Goal: Task Accomplishment & Management: Manage account settings

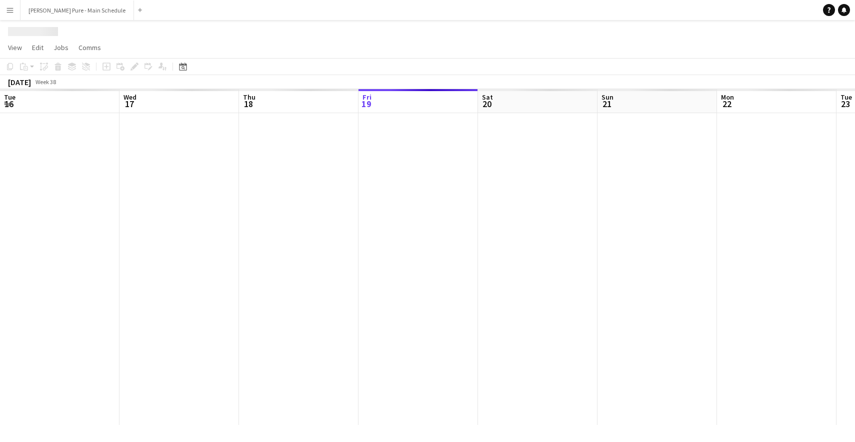
scroll to position [0, 239]
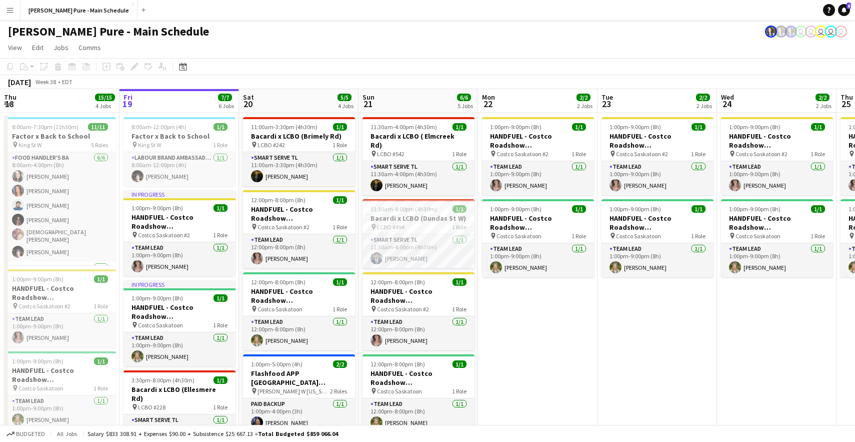
click at [9, 9] on app-icon "Menu" at bounding box center [10, 10] width 8 height 8
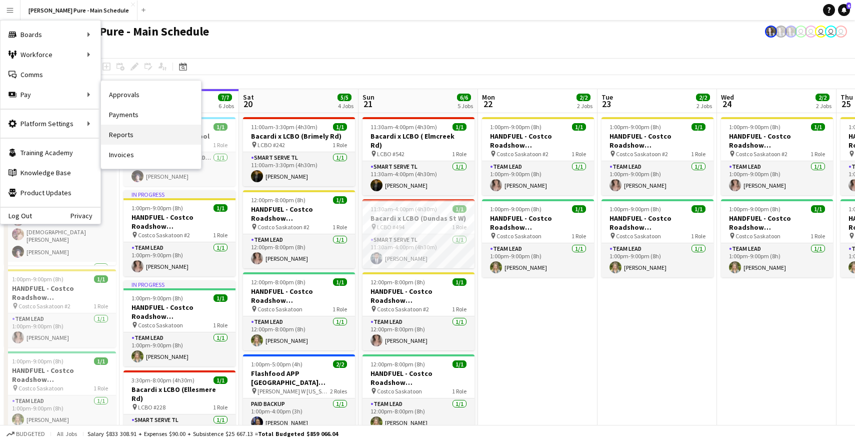
click at [128, 133] on link "Reports" at bounding box center [151, 135] width 100 height 20
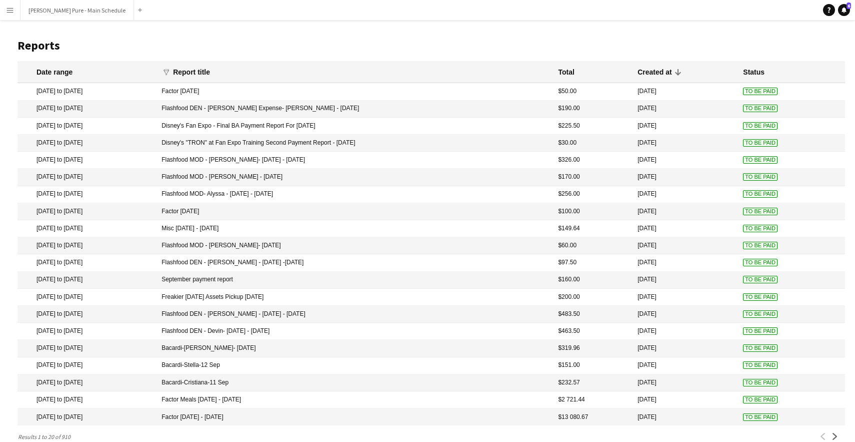
click at [270, 125] on mat-cell "Disney's Fan Expo - Final BA Payment Report For [DATE]" at bounding box center [355, 126] width 397 height 17
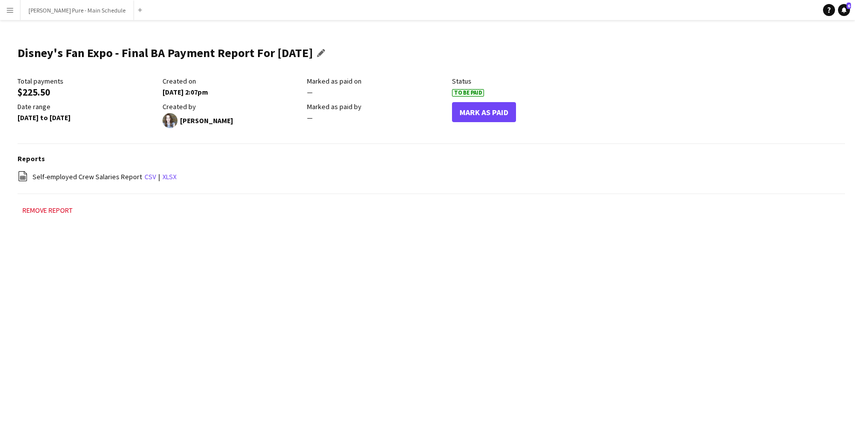
drag, startPoint x: 335, startPoint y: 53, endPoint x: 19, endPoint y: 54, distance: 316.6
click at [19, 54] on h1 "Disney's Fan Expo - Final BA Payment Report For [DATE]" at bounding box center [166, 53] width 296 height 15
copy h1 "Disney's Fan Expo - Final BA Payment Report For [DATE]"
click at [484, 112] on button "Mark As Paid" at bounding box center [484, 112] width 64 height 20
click at [475, 113] on button "Undo Paid" at bounding box center [477, 112] width 51 height 20
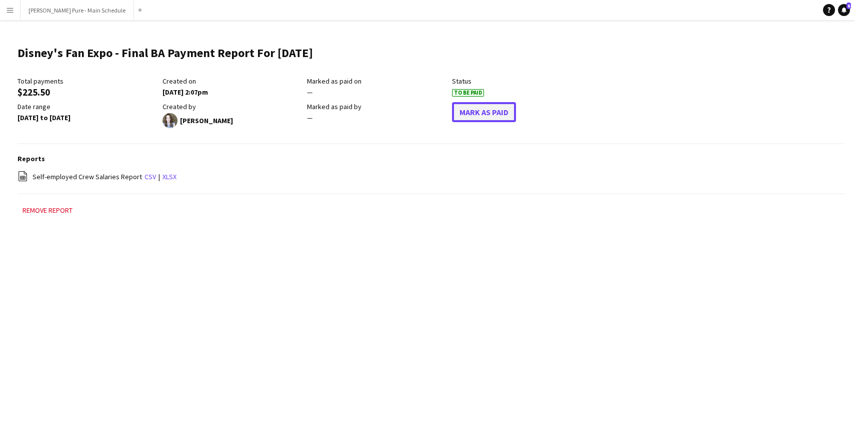
click at [481, 111] on button "Mark As Paid" at bounding box center [484, 112] width 64 height 20
click at [13, 11] on app-icon "Menu" at bounding box center [10, 10] width 8 height 8
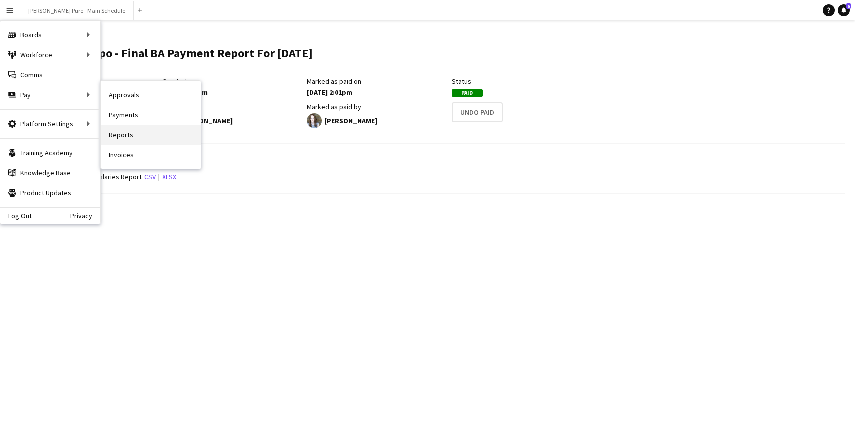
click at [119, 132] on link "Reports" at bounding box center [151, 135] width 100 height 20
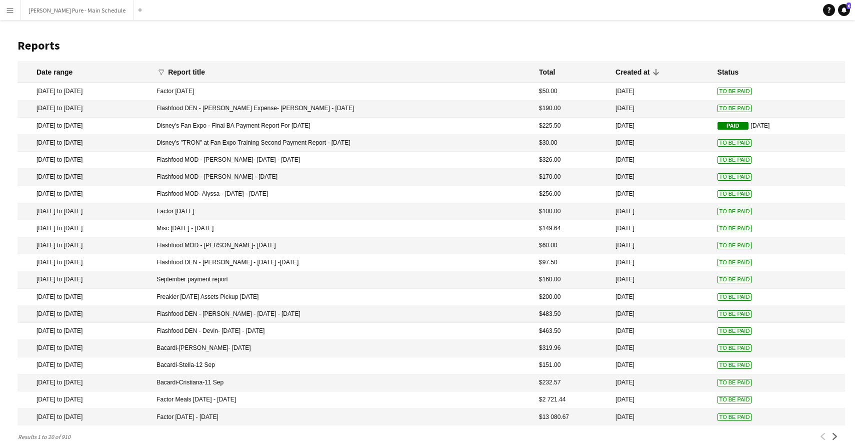
click at [225, 145] on mat-cell "Disney's "TRON" at Fan Expo Training Second Payment Report - [DATE]" at bounding box center [343, 143] width 383 height 17
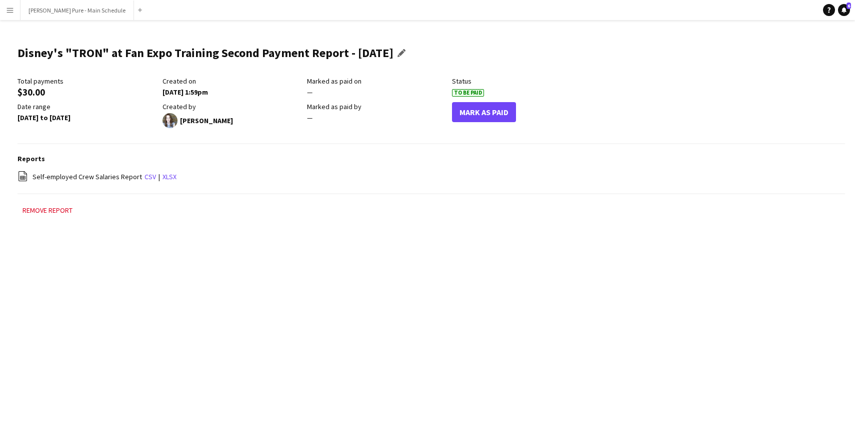
click at [321, 54] on h1 "Disney's "TRON" at Fan Expo Training Second Payment Report - [DATE]" at bounding box center [206, 53] width 376 height 15
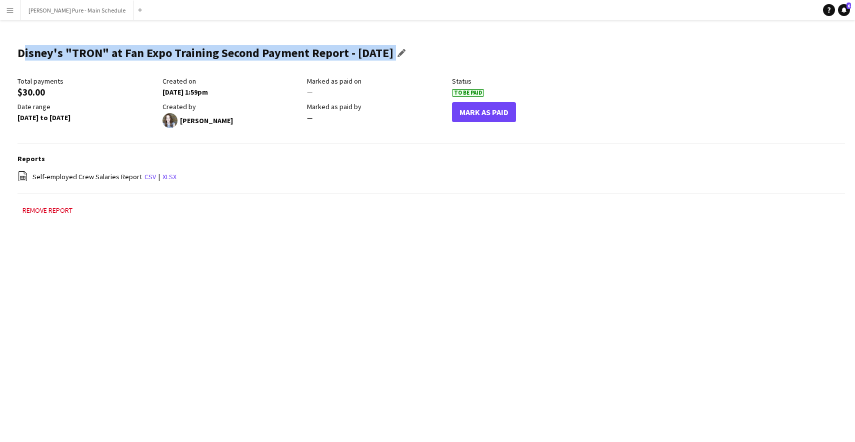
click at [321, 54] on h1 "Disney's "TRON" at Fan Expo Training Second Payment Report - [DATE]" at bounding box center [206, 53] width 376 height 15
copy div "Disney's "TRON" at Fan Expo Training Second Payment Report - Aug 19 2025 Edit t…"
click at [481, 113] on button "Mark As Paid" at bounding box center [484, 112] width 64 height 20
click at [12, 11] on app-icon "Menu" at bounding box center [10, 10] width 8 height 8
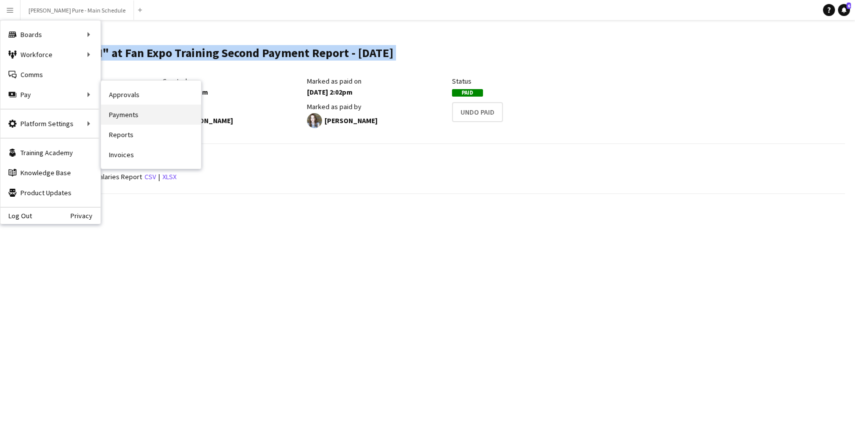
click at [123, 110] on link "Payments" at bounding box center [151, 115] width 100 height 20
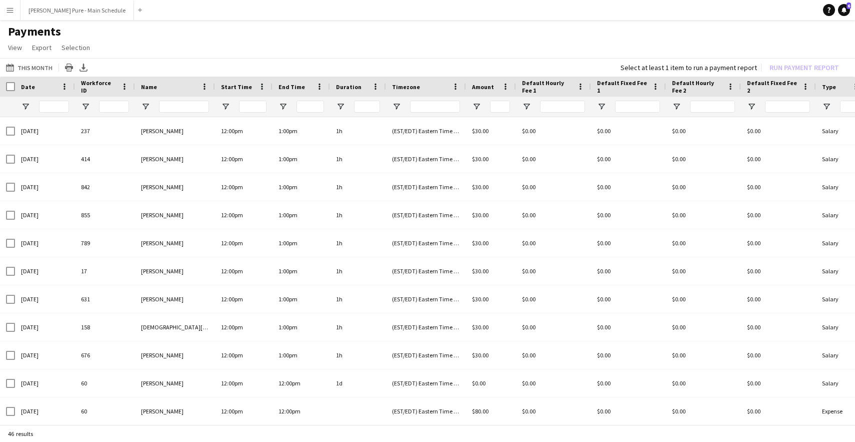
click at [4, 17] on button "Menu" at bounding box center [10, 10] width 20 height 20
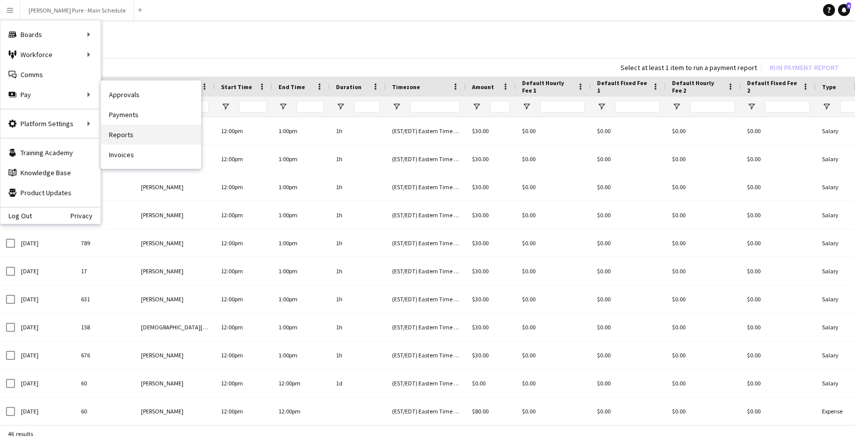
click at [150, 132] on link "Reports" at bounding box center [151, 135] width 100 height 20
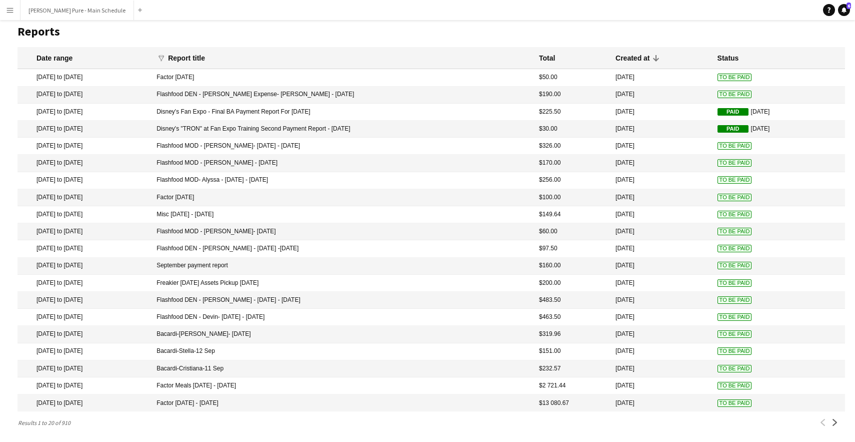
scroll to position [16, 0]
click at [837, 419] on app-icon "Next" at bounding box center [835, 420] width 7 height 7
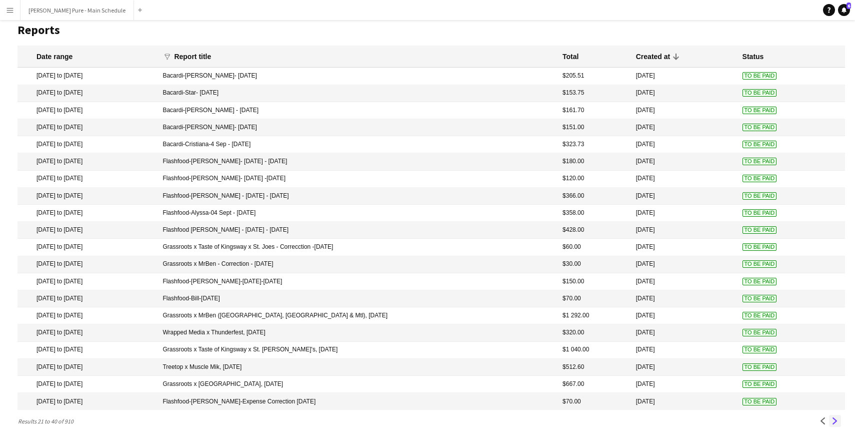
click at [838, 421] on app-icon "Next" at bounding box center [835, 420] width 7 height 7
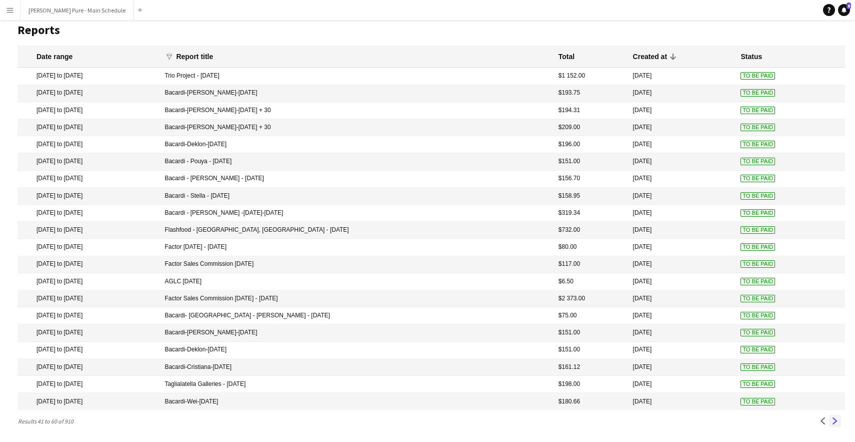
click at [837, 421] on app-icon "Next" at bounding box center [835, 420] width 7 height 7
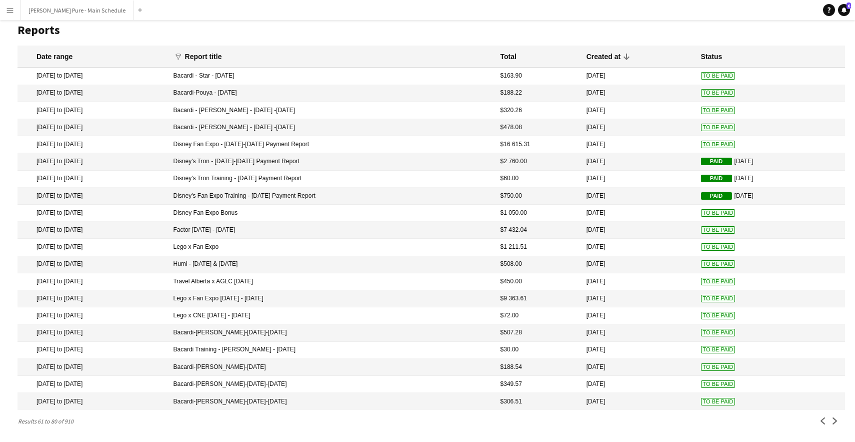
click at [282, 143] on mat-cell "Disney Fan Expo - [DATE]-[DATE] Payment Report" at bounding box center [332, 144] width 327 height 17
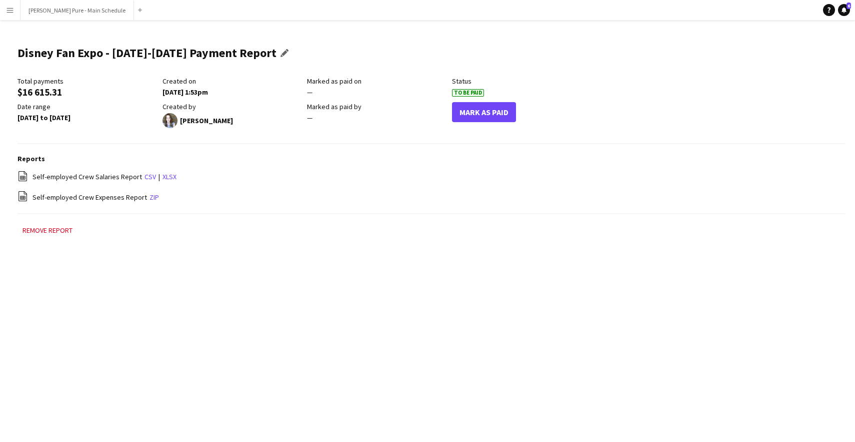
click at [255, 53] on h1 "Disney Fan Expo - [DATE]-[DATE] Payment Report" at bounding box center [147, 53] width 259 height 15
copy div "Disney Fan Expo - August 21-24 Payment Report Edit this field"
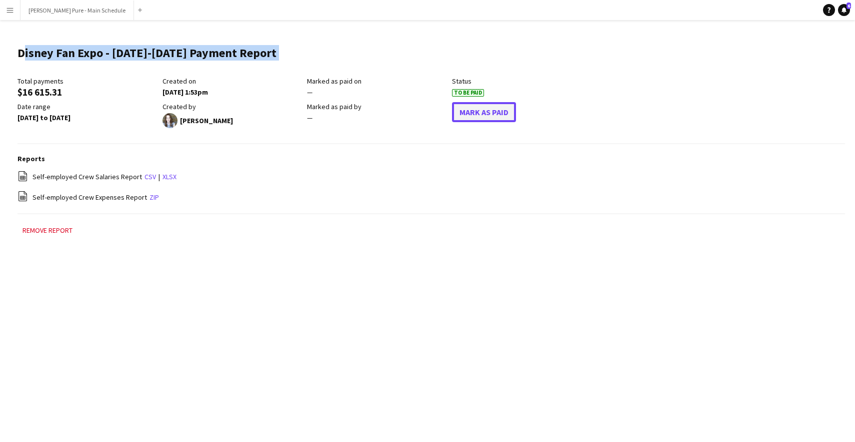
click at [479, 114] on button "Mark As Paid" at bounding box center [484, 112] width 64 height 20
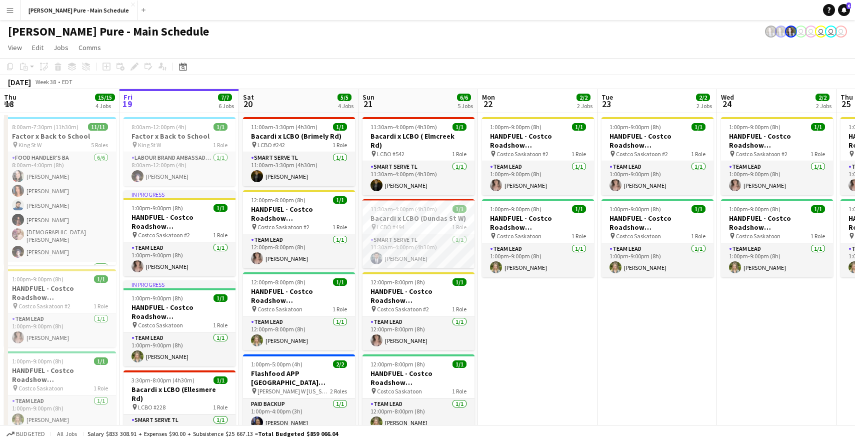
click at [8, 13] on app-icon "Menu" at bounding box center [10, 10] width 8 height 8
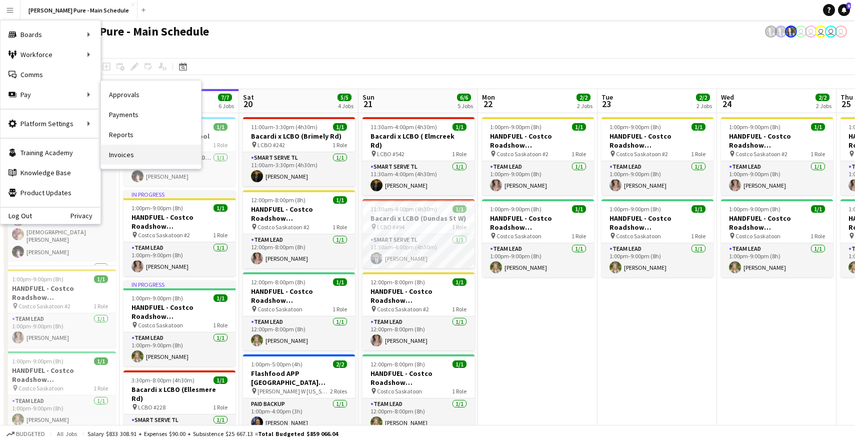
click at [129, 153] on link "Invoices" at bounding box center [151, 155] width 100 height 20
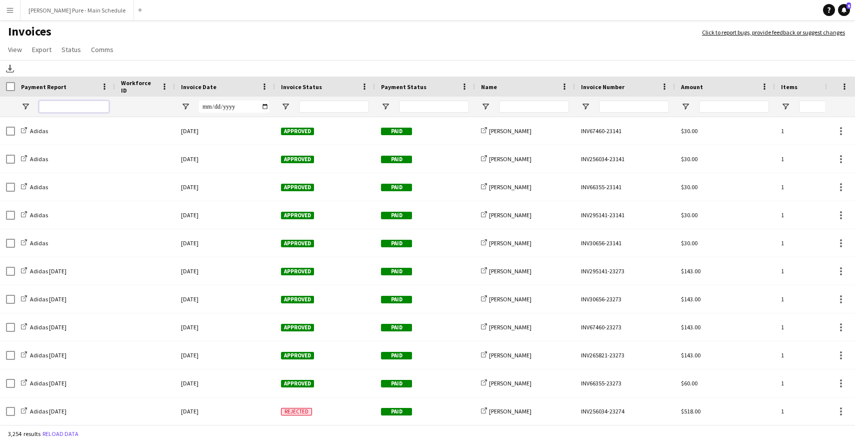
click at [60, 108] on input "Payment Report Filter Input" at bounding box center [74, 107] width 70 height 12
paste input "**********"
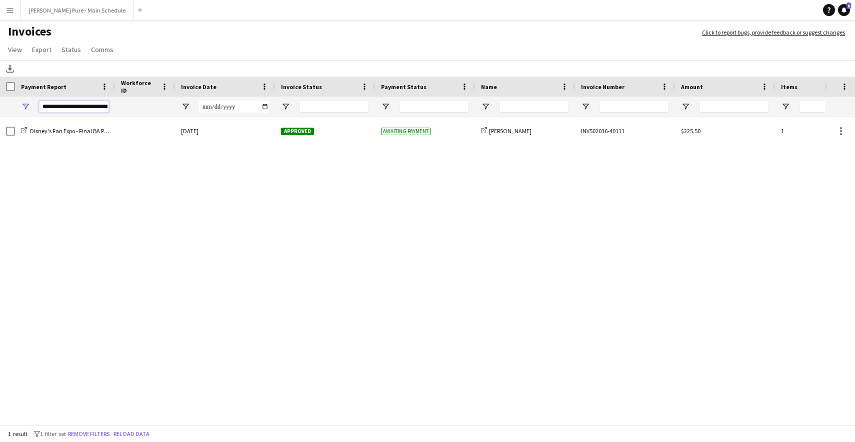
click at [81, 109] on input "**********" at bounding box center [74, 107] width 70 height 12
paste input "**********"
click at [76, 107] on input "**********" at bounding box center [74, 107] width 70 height 12
paste input "Payment Report Filter Input"
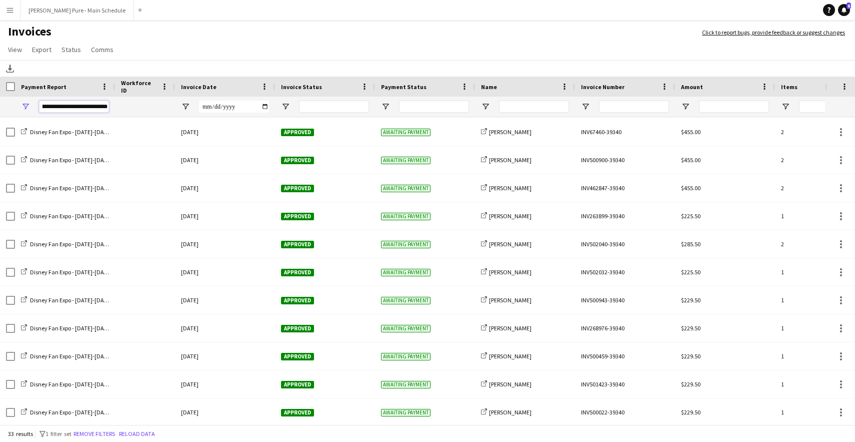
type input "**********"
